Goal: Task Accomplishment & Management: Complete application form

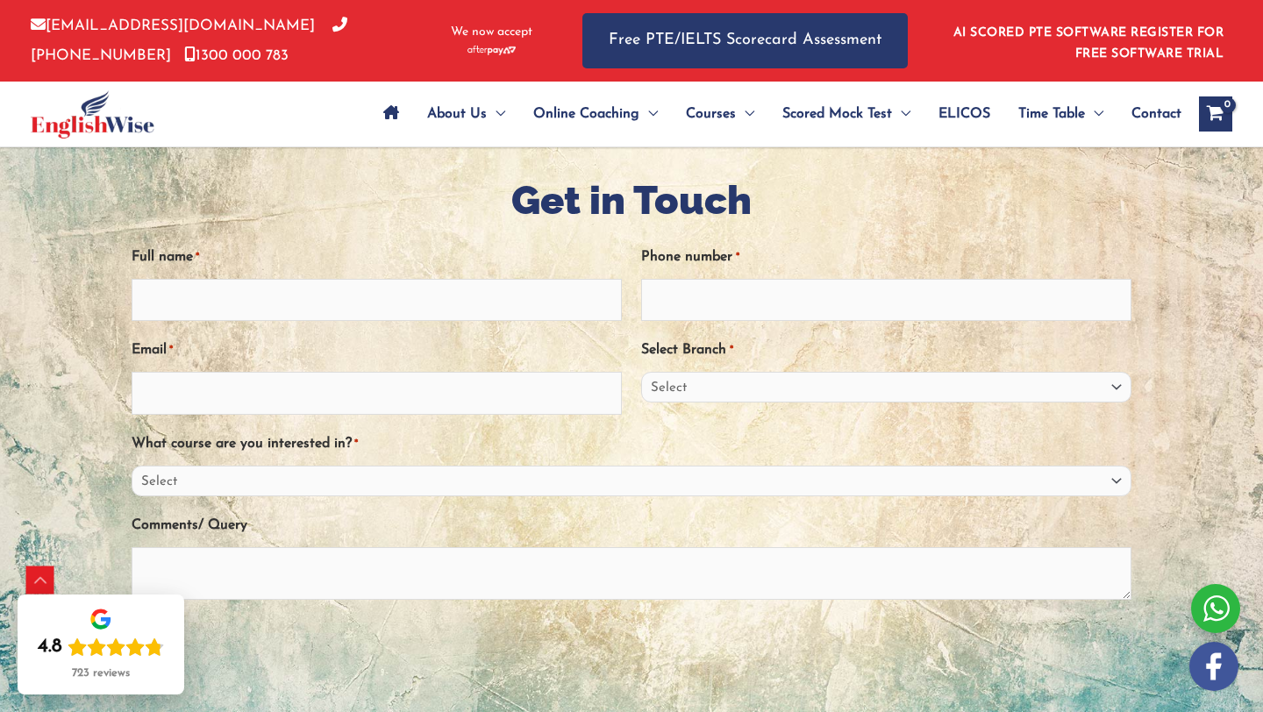
scroll to position [948, 0]
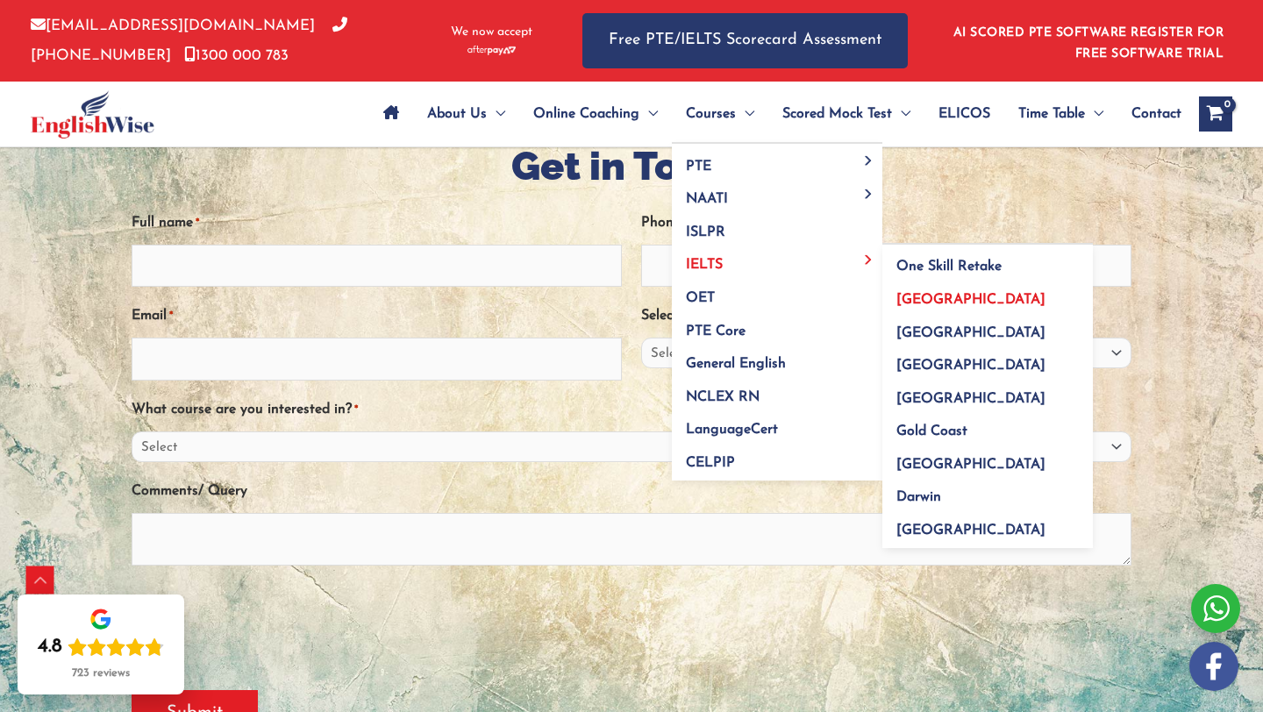
click at [925, 299] on span "[GEOGRAPHIC_DATA]" at bounding box center [971, 300] width 149 height 14
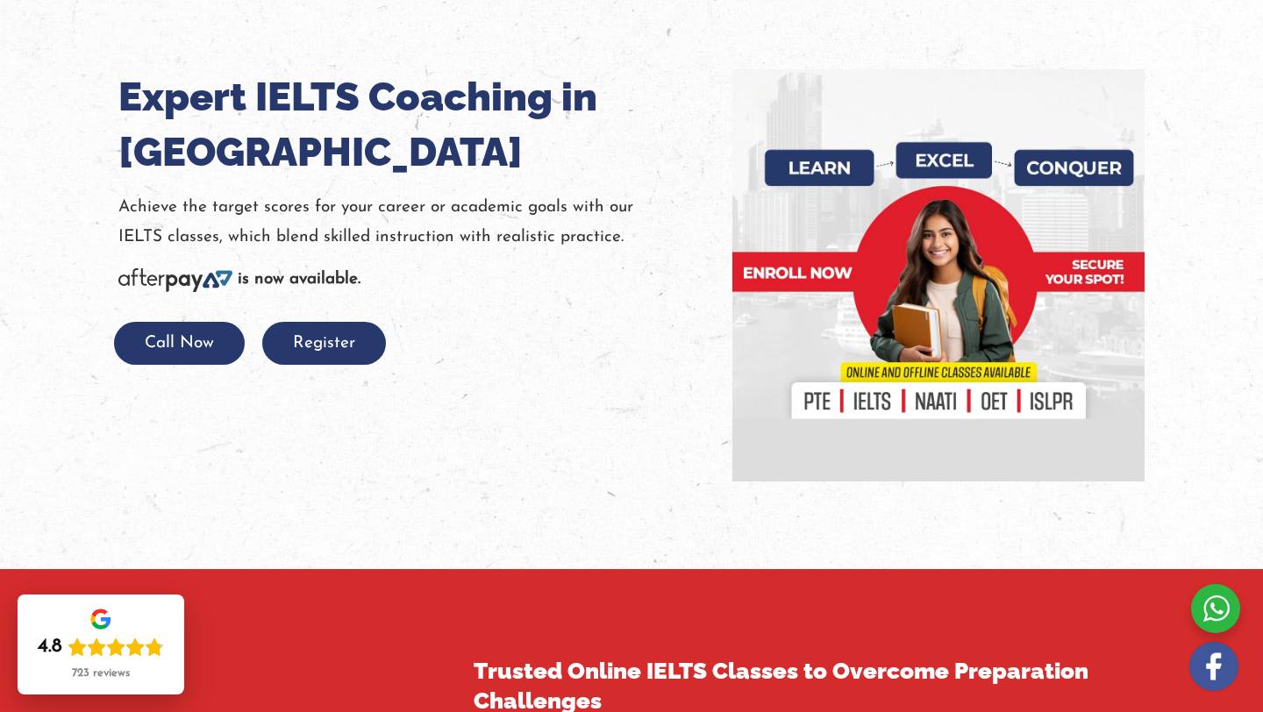
scroll to position [199, 0]
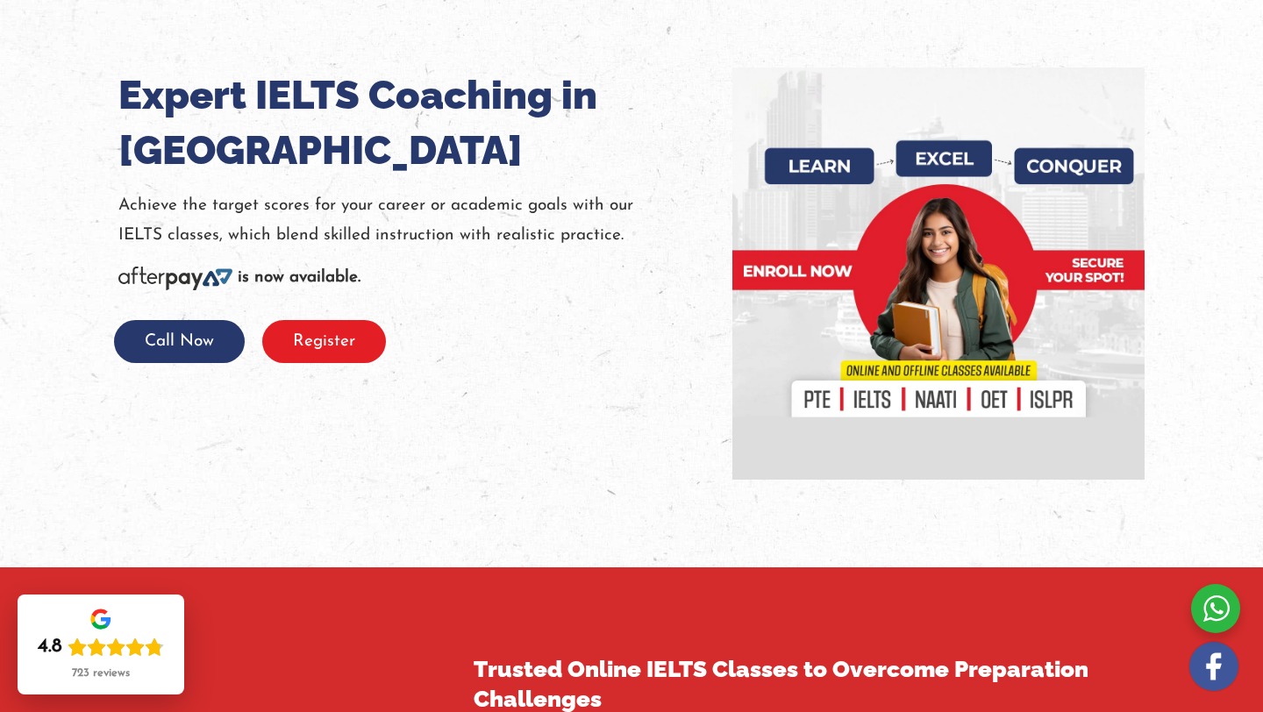
click at [350, 348] on button "Register" at bounding box center [324, 341] width 124 height 43
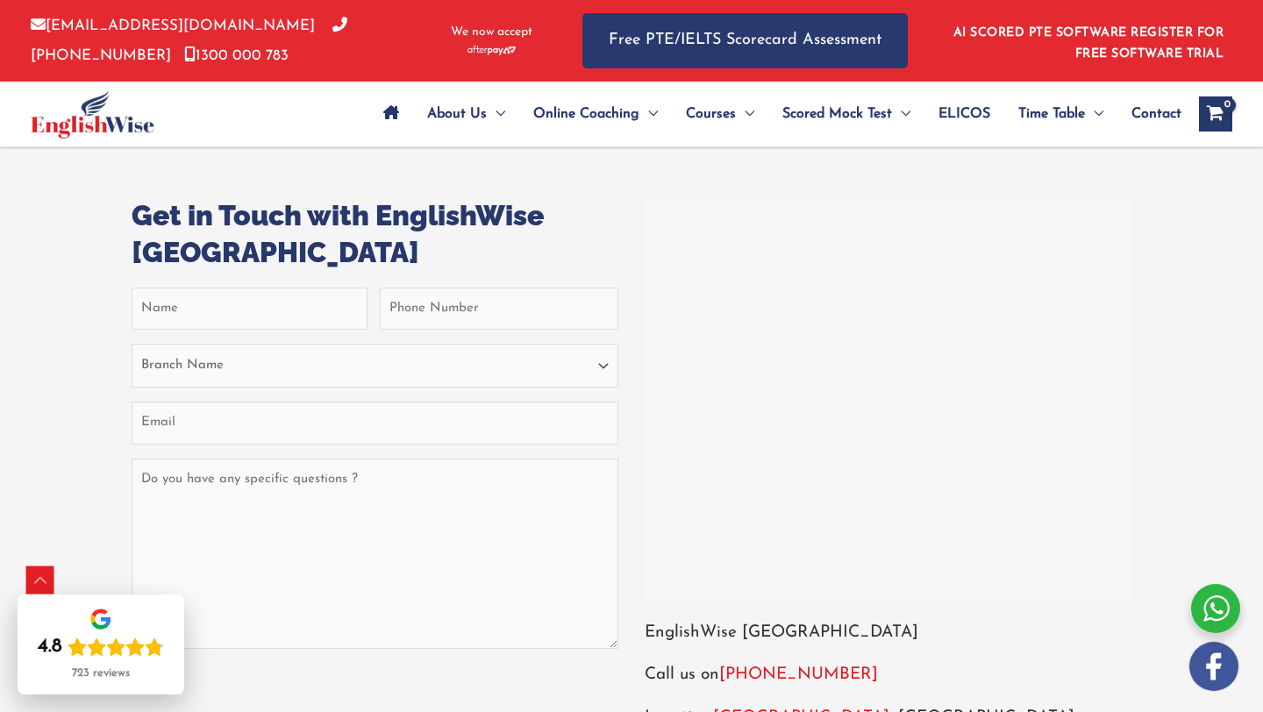
scroll to position [6790, 0]
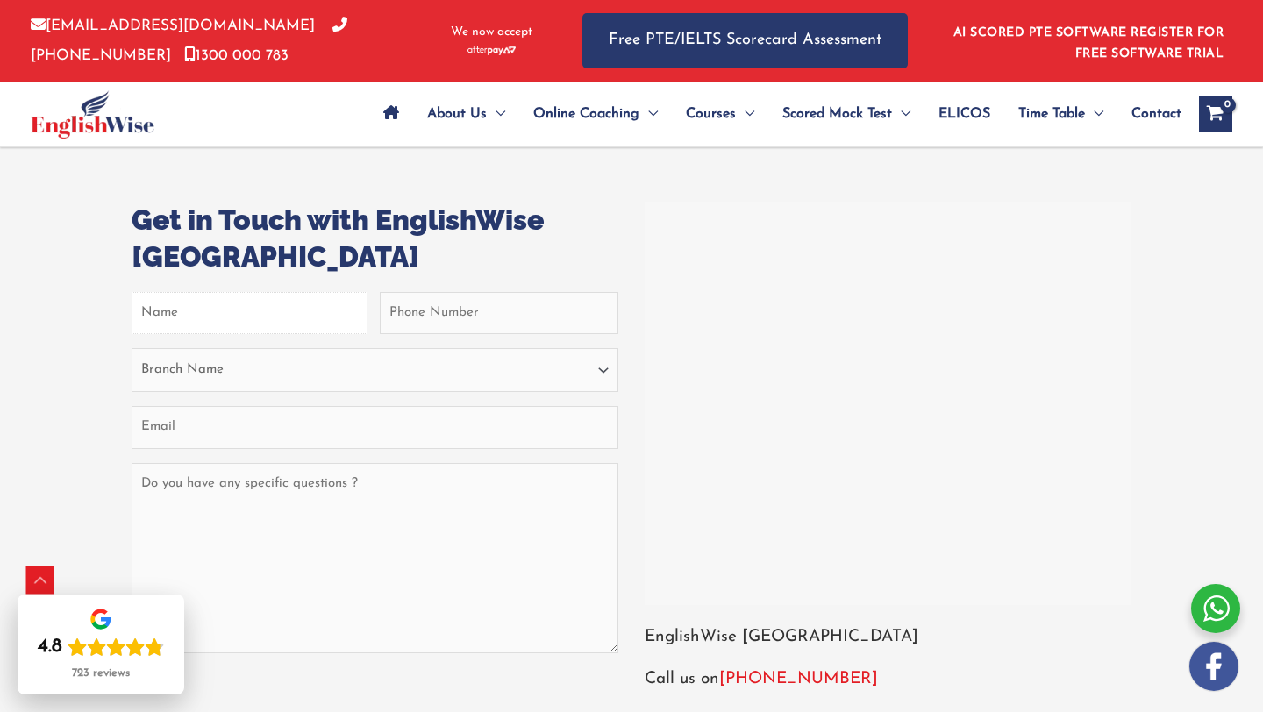
click at [304, 334] on input "First" at bounding box center [250, 313] width 236 height 42
type input "rajesh thalla"
type input "0450917007"
type input "rajesh4thalla@gmail.com"
type input "rajesh"
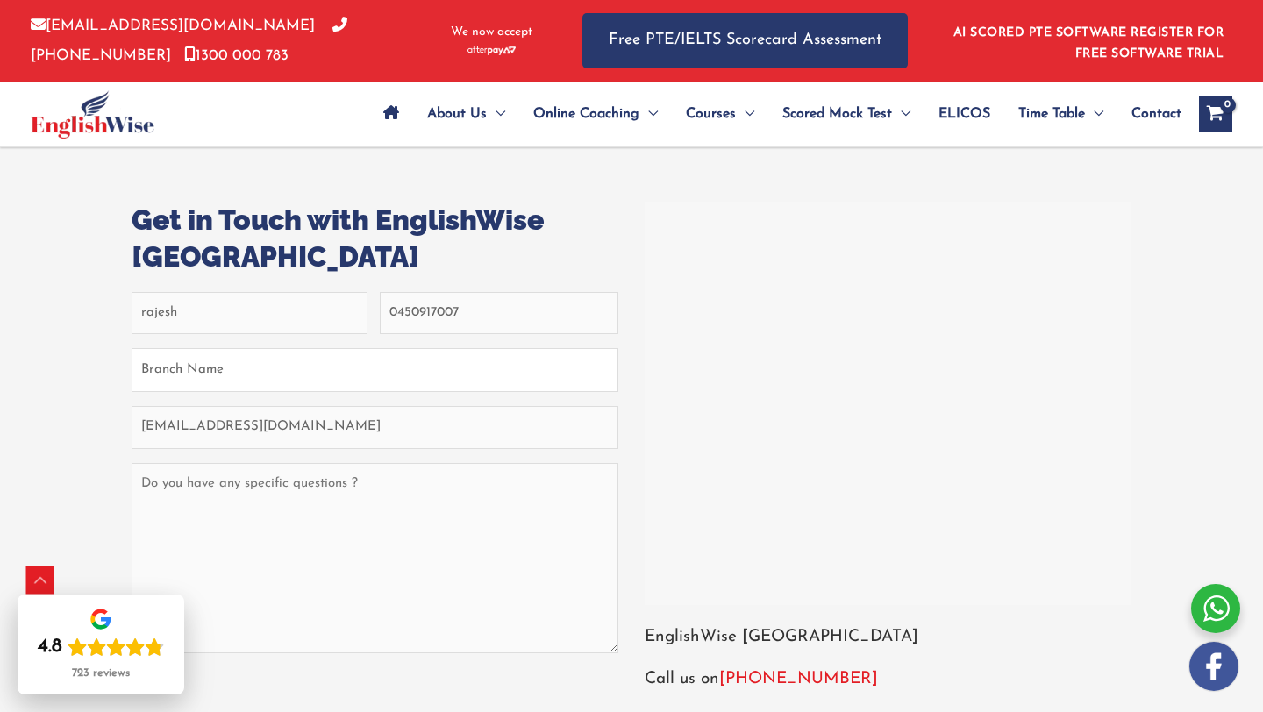
click at [411, 392] on select "Branch Name Sydney Parramatta Melbourne Brisbane Gold Coast Perth Darwin Adelai…" at bounding box center [375, 370] width 487 height 44
click at [132, 382] on select "Branch Name Sydney Parramatta Melbourne Brisbane Gold Coast Perth Darwin Adelai…" at bounding box center [375, 370] width 487 height 44
click at [411, 392] on select "Branch Name Sydney Parramatta Melbourne Brisbane Gold Coast Perth Darwin Adelai…" at bounding box center [375, 370] width 487 height 44
select select "Parramatta"
click at [132, 382] on select "Branch Name Sydney Parramatta Melbourne Brisbane Gold Coast Perth Darwin Adelai…" at bounding box center [375, 370] width 487 height 44
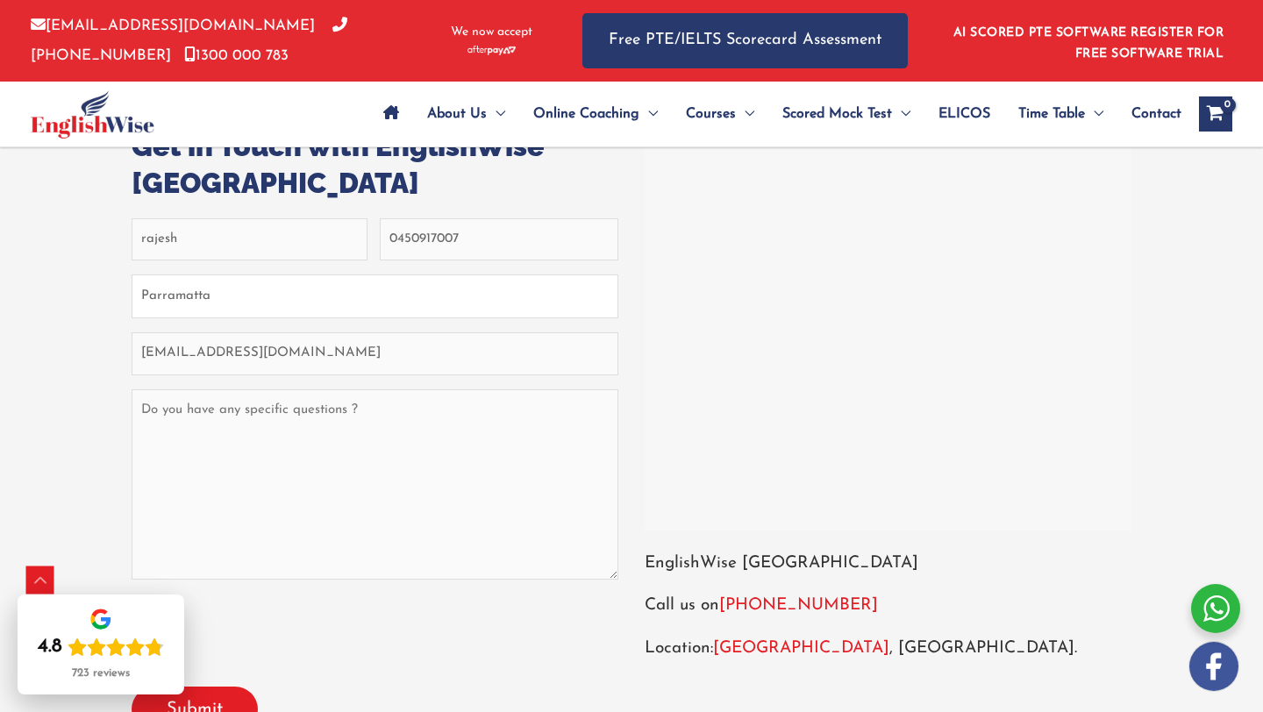
scroll to position [6868, 0]
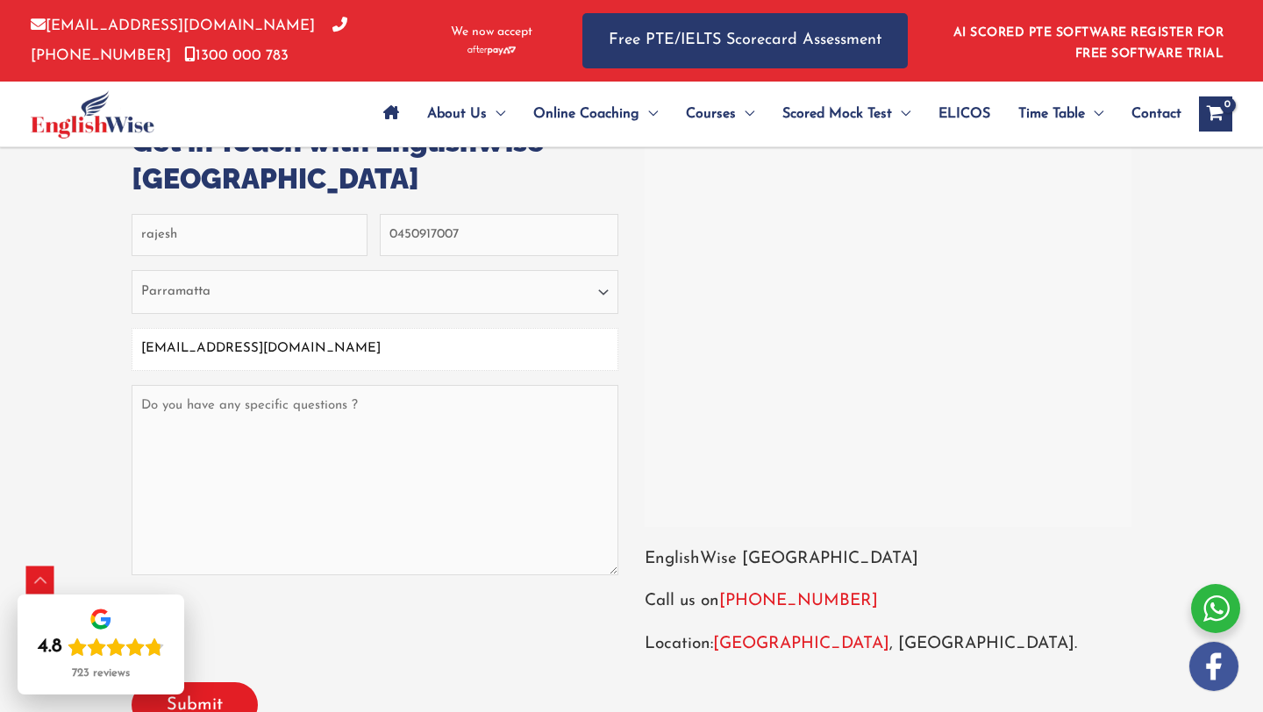
click at [382, 370] on input "rajesh4thalla@gmail.com" at bounding box center [375, 349] width 487 height 42
type input "rajesht461@gmail.com"
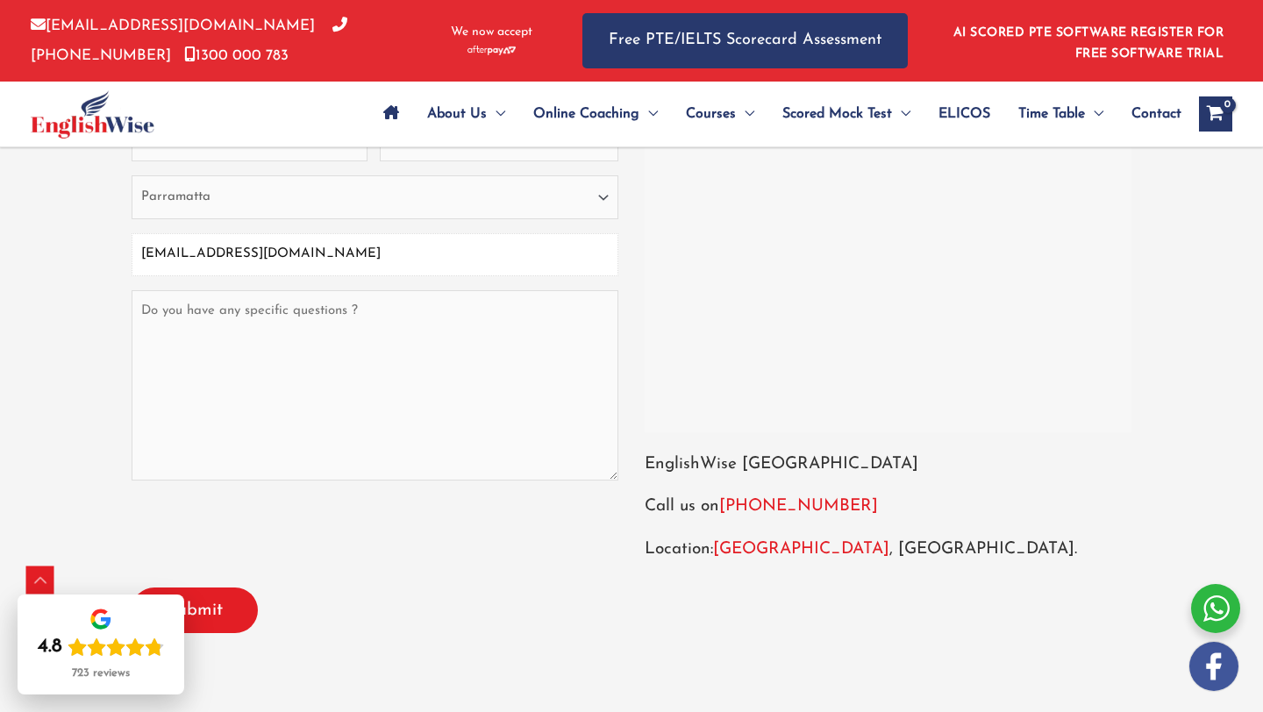
scroll to position [6993, 0]
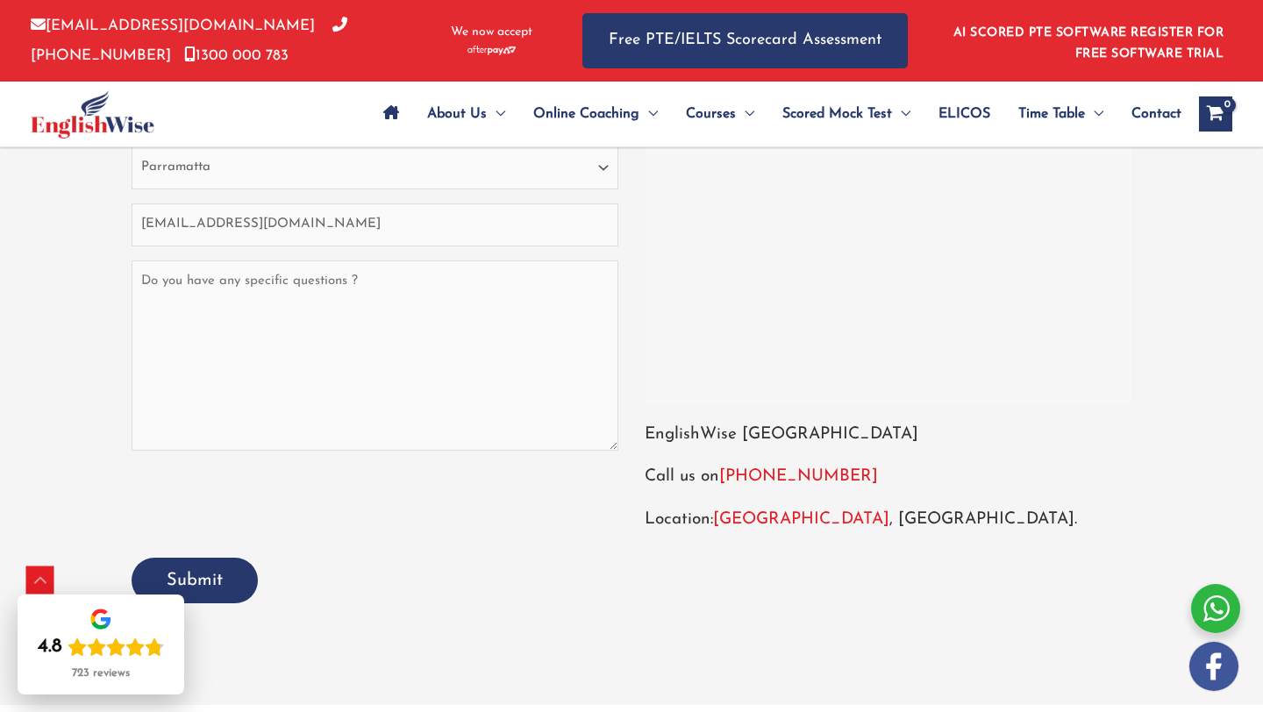
click at [207, 604] on input "Submit" at bounding box center [195, 581] width 126 height 46
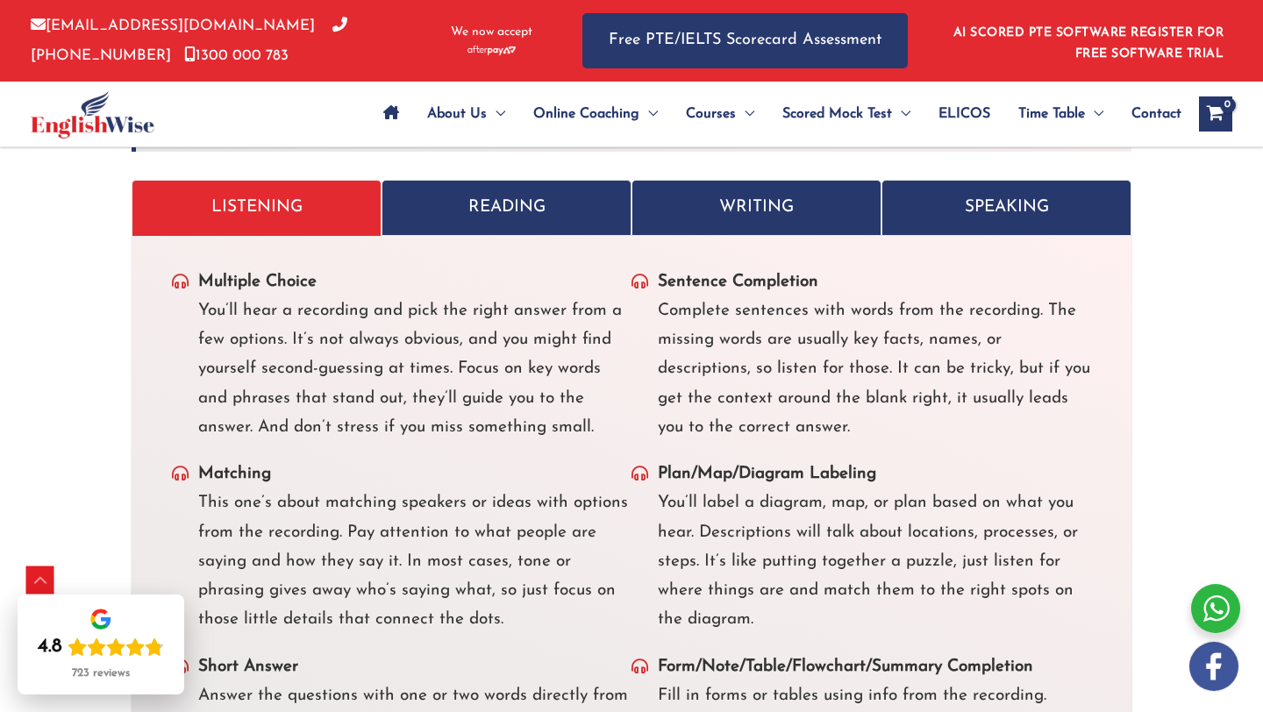
scroll to position [5591, 0]
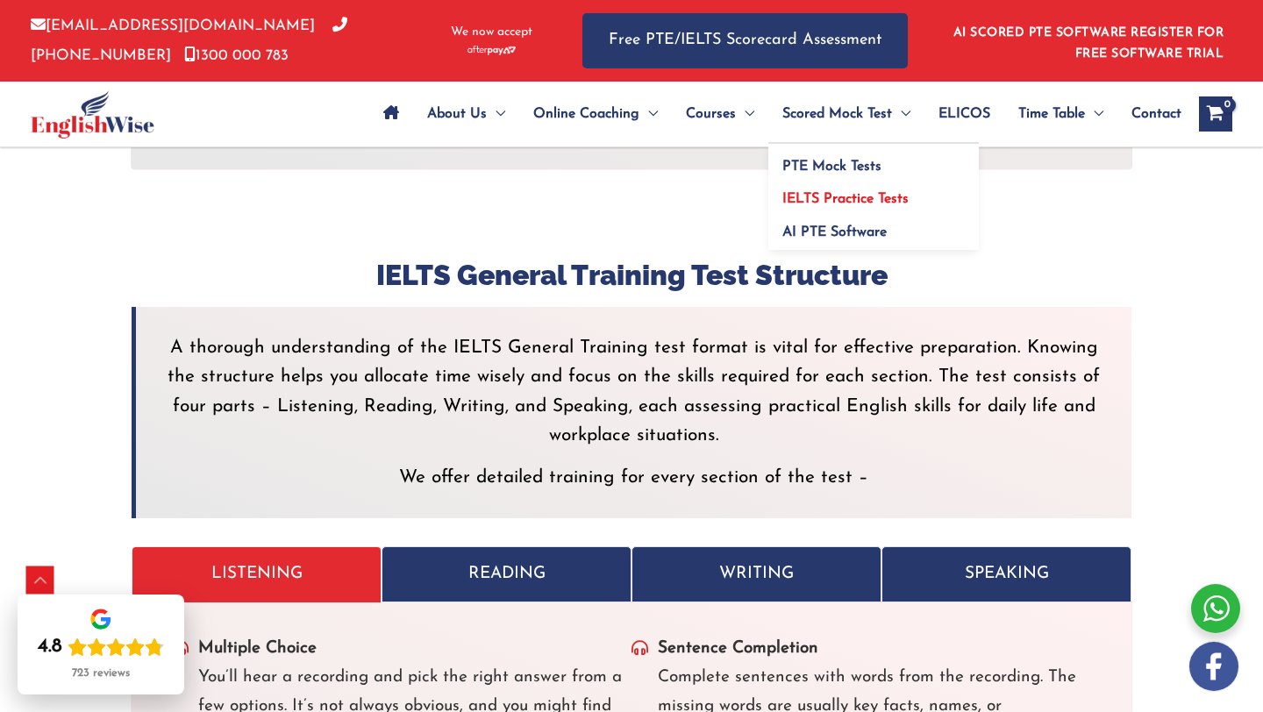
click at [808, 199] on span "IELTS Practice Tests" at bounding box center [845, 199] width 126 height 14
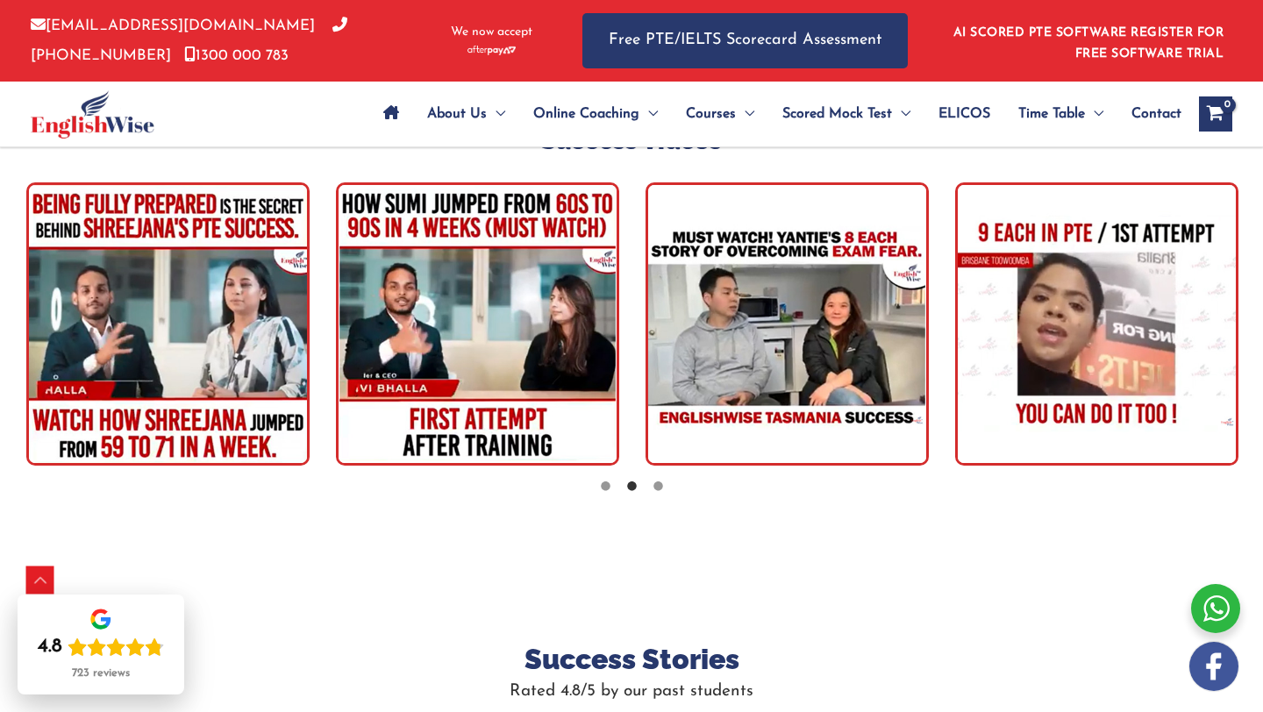
scroll to position [4504, 0]
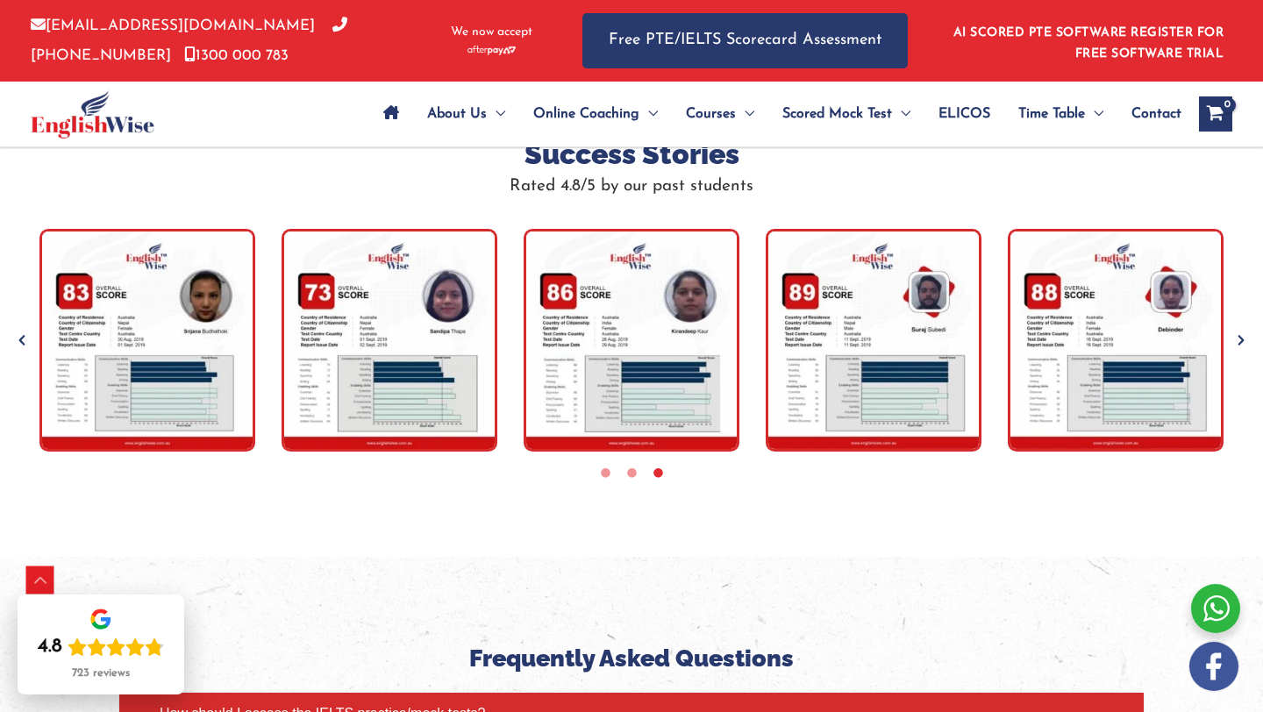
drag, startPoint x: 390, startPoint y: 376, endPoint x: 391, endPoint y: 387, distance: 10.6
click at [391, 387] on img "tracker" at bounding box center [390, 340] width 216 height 222
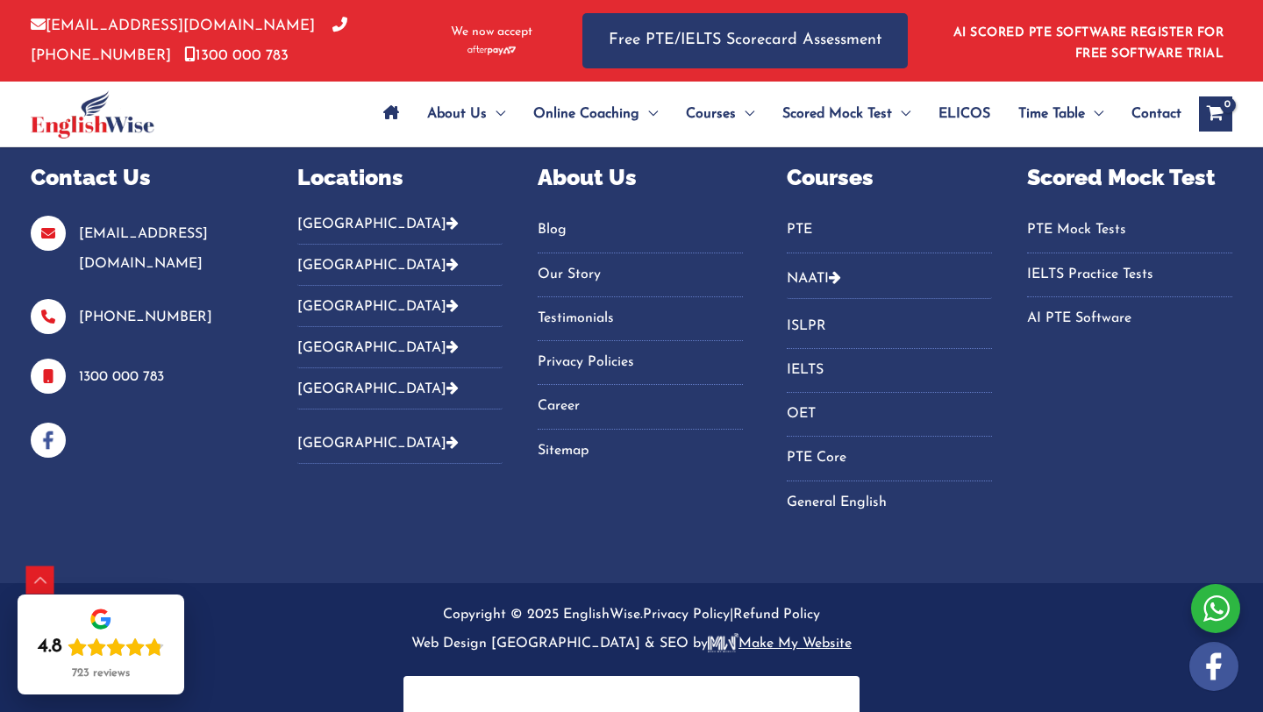
scroll to position [7438, 0]
